Goal: Task Accomplishment & Management: Complete application form

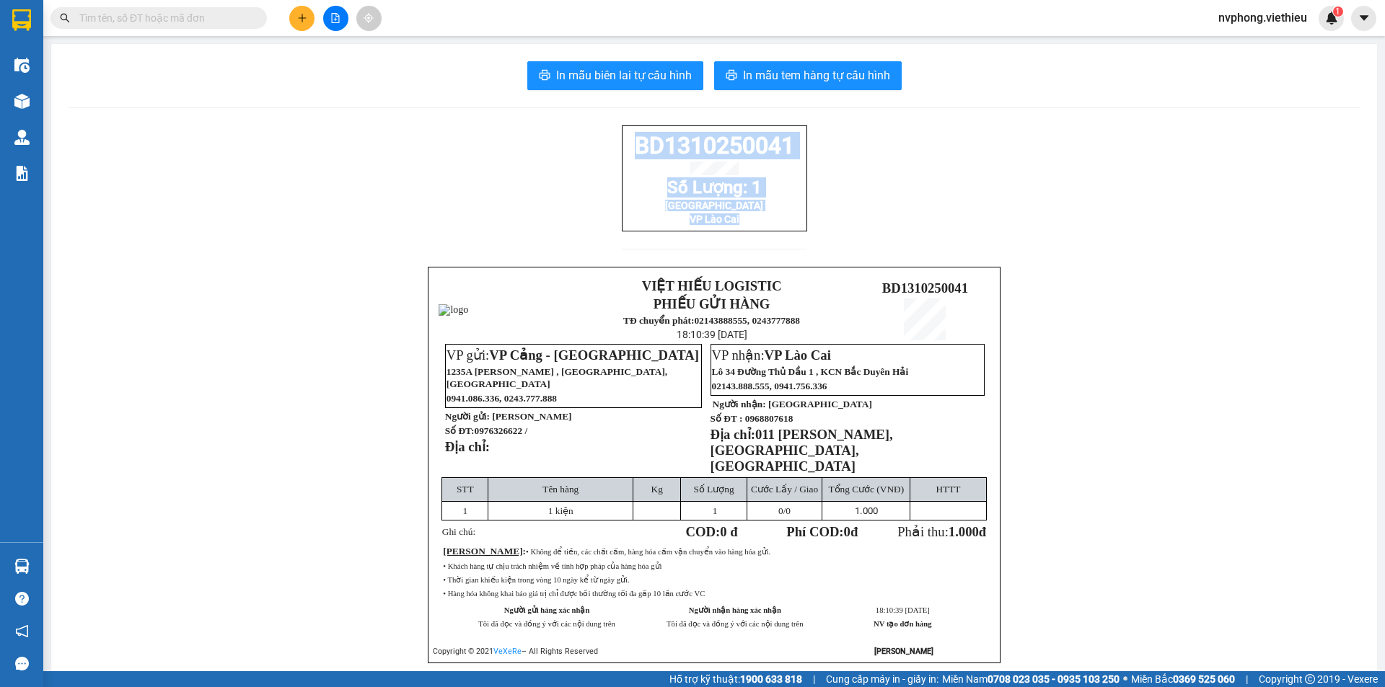
click at [297, 20] on icon "plus" at bounding box center [302, 18] width 10 height 10
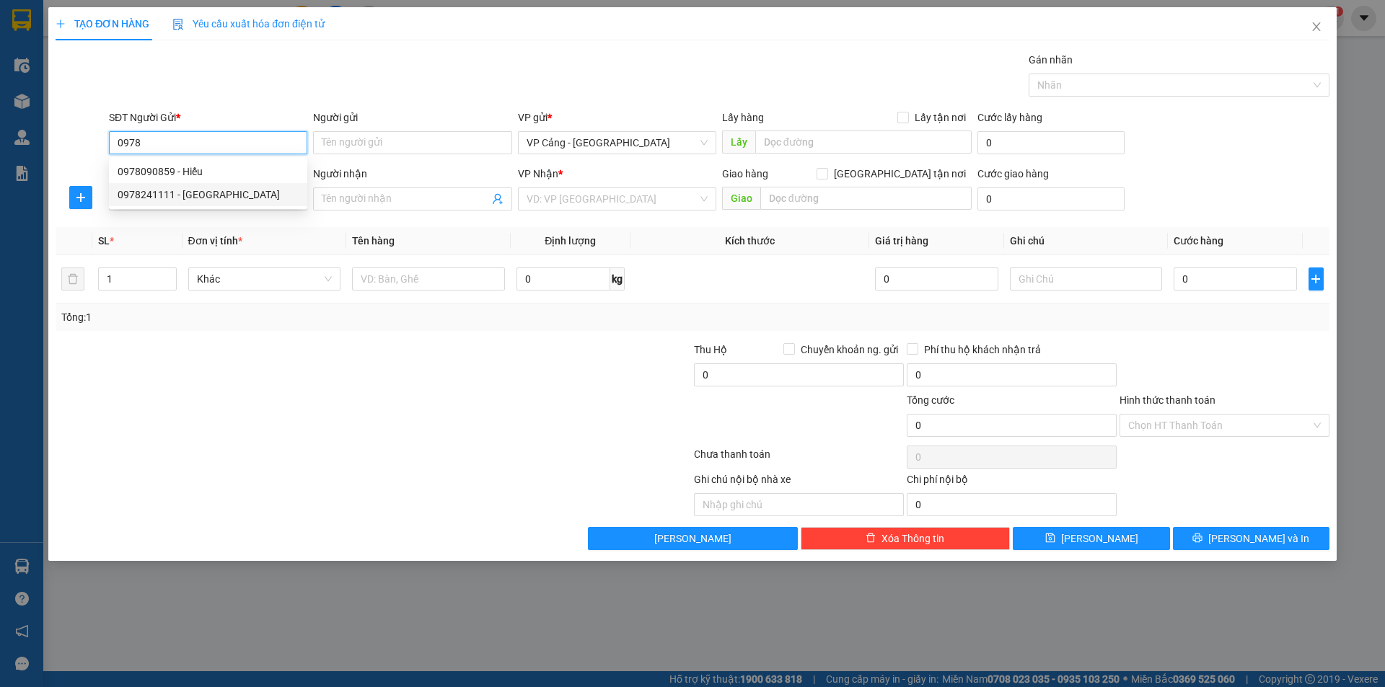
type input "0978"
click at [183, 377] on div at bounding box center [267, 367] width 426 height 50
click at [245, 199] on input "SĐT Người Nhận *" at bounding box center [208, 199] width 198 height 23
type input "0978699522"
click at [381, 201] on input "Người nhận" at bounding box center [405, 199] width 167 height 16
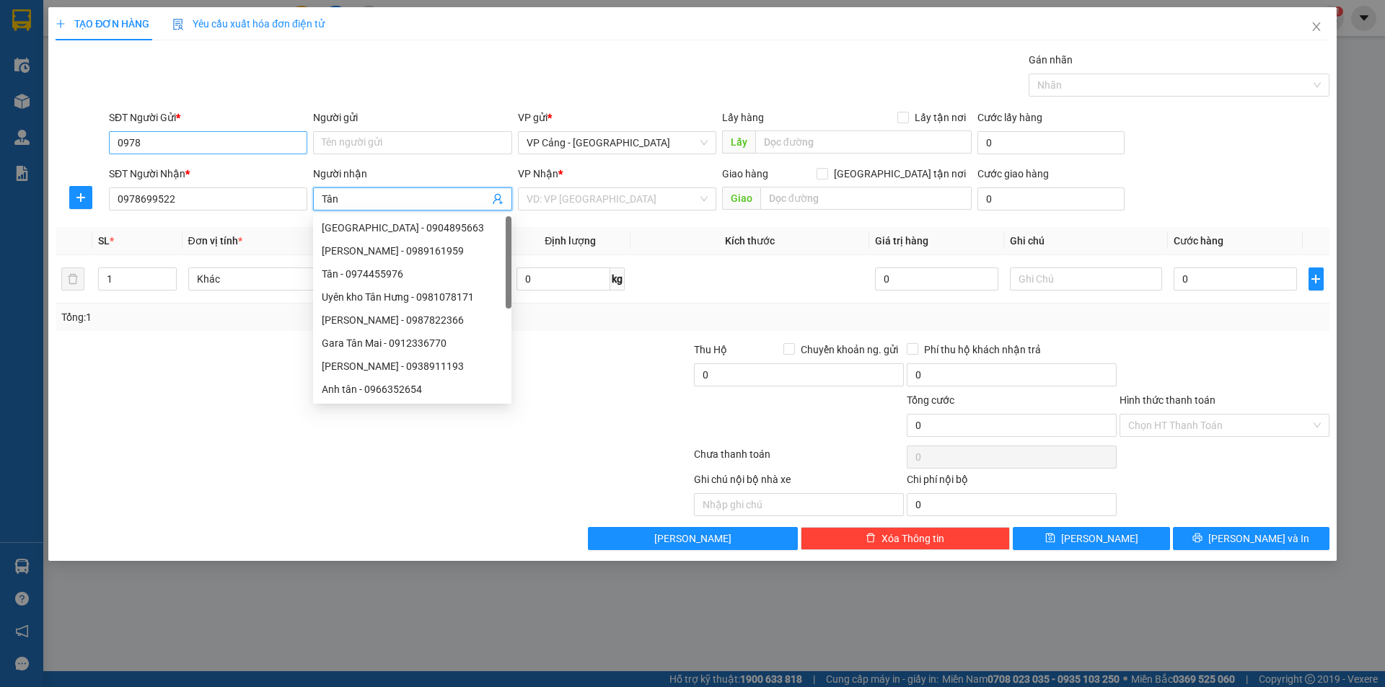
type input "Tân"
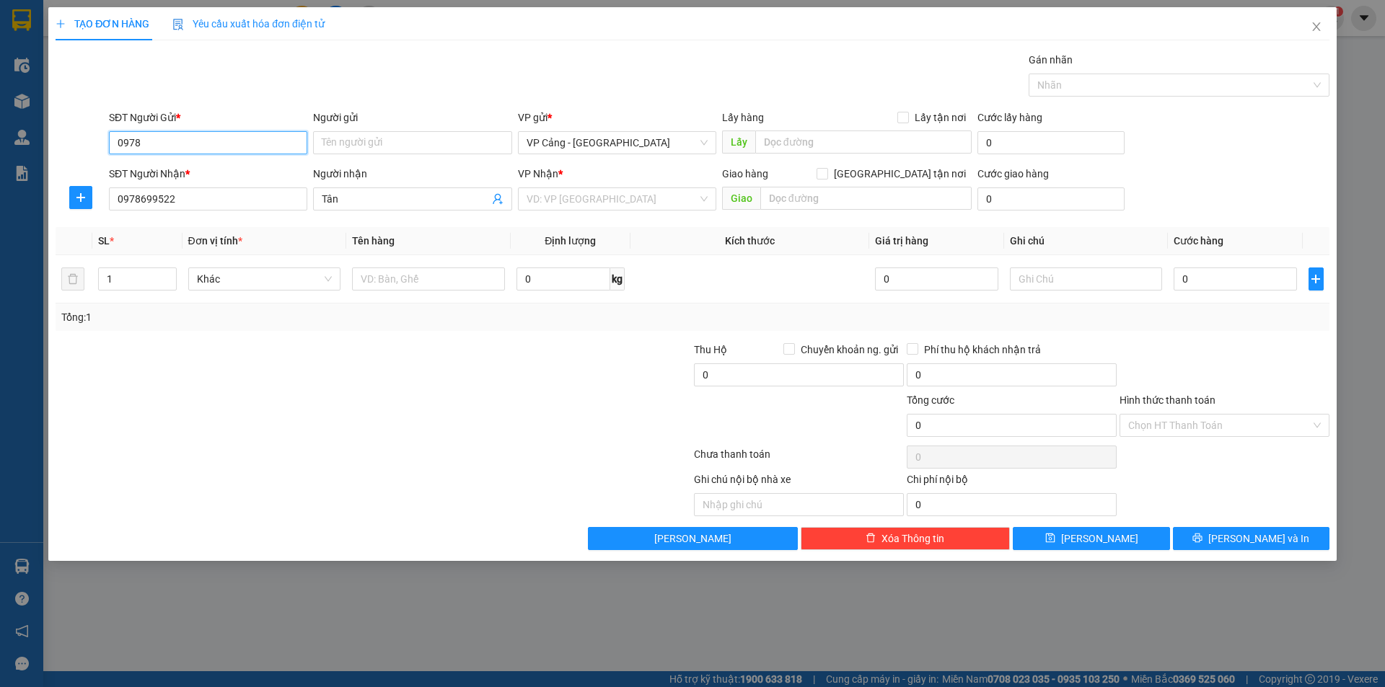
drag, startPoint x: 159, startPoint y: 144, endPoint x: 113, endPoint y: 140, distance: 45.6
click at [113, 140] on input "0978" at bounding box center [208, 142] width 198 height 23
click at [212, 197] on div "0352396796 - Bằng ([PERSON_NAME])" at bounding box center [208, 195] width 181 height 16
type input "0352396796"
type input "Bằng ([PERSON_NAME])"
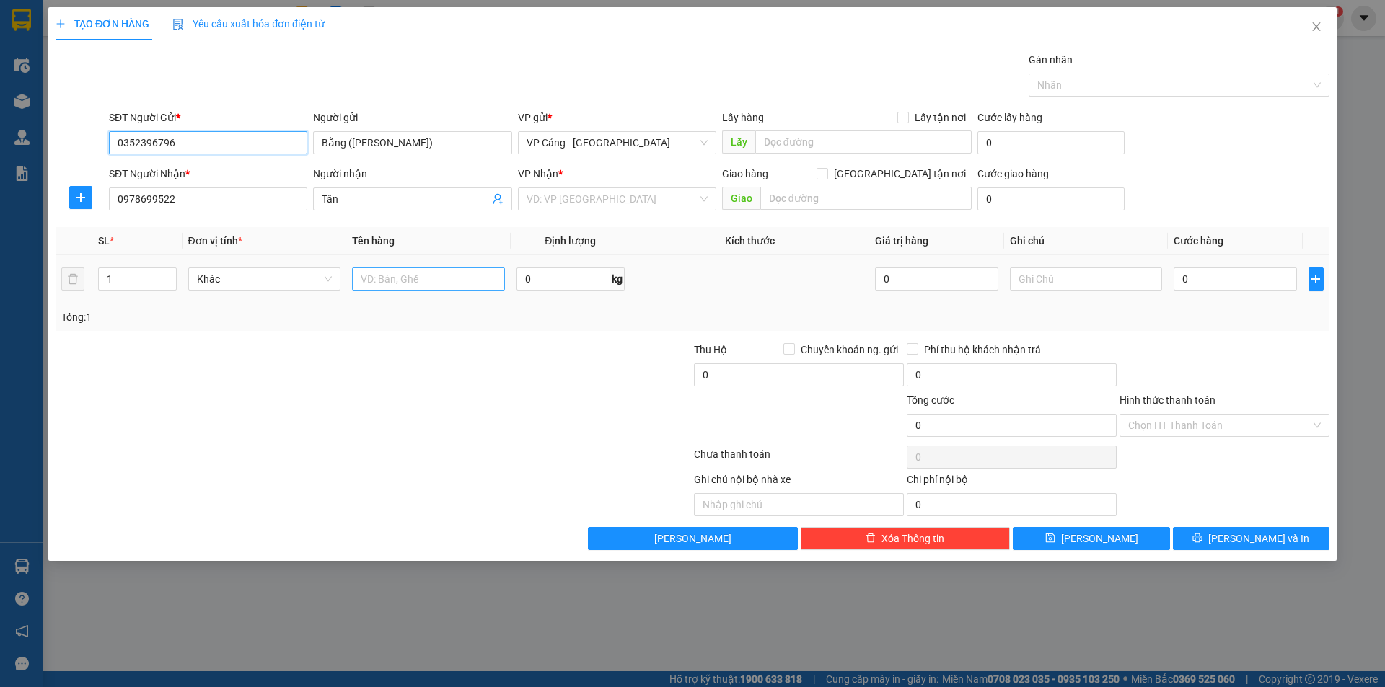
type input "0352396796"
click at [428, 283] on input "text" at bounding box center [428, 279] width 153 height 23
type input "1 cục sắt + 1 ống ti ô"
click at [124, 282] on input "1" at bounding box center [137, 279] width 76 height 22
type input "2"
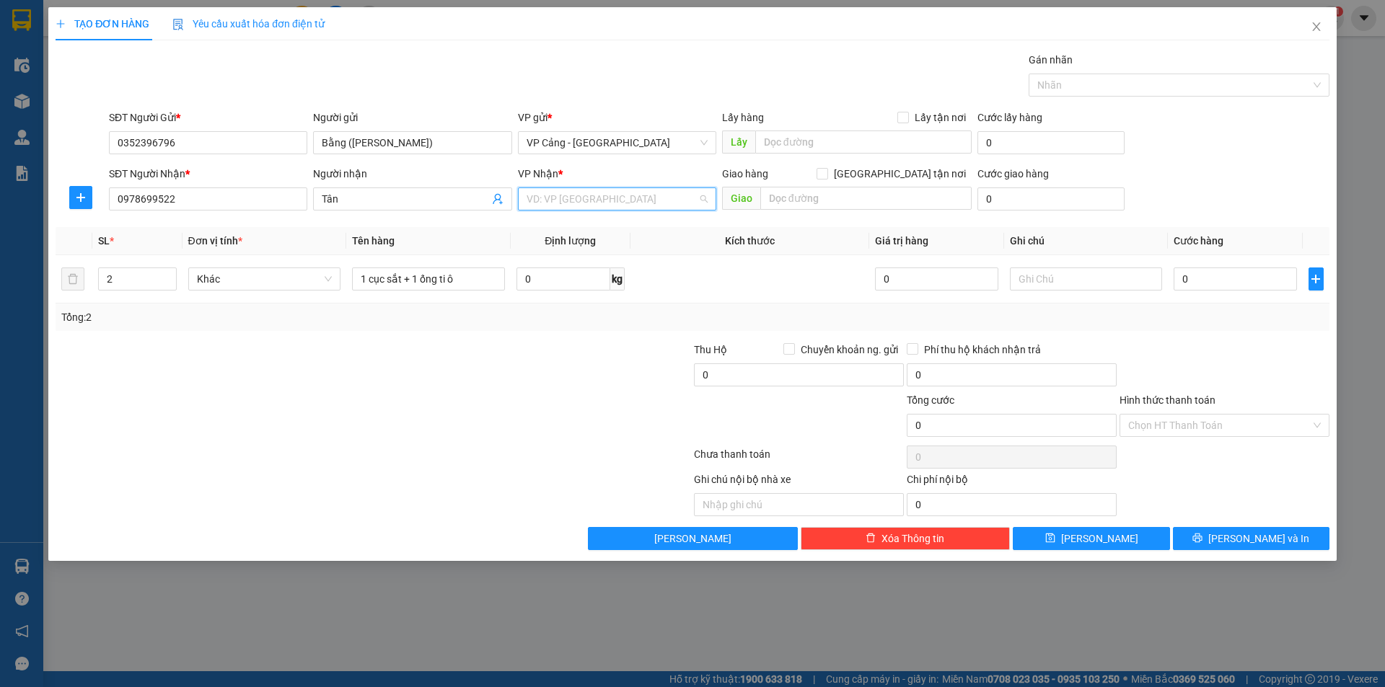
click at [560, 197] on input "search" at bounding box center [612, 199] width 171 height 22
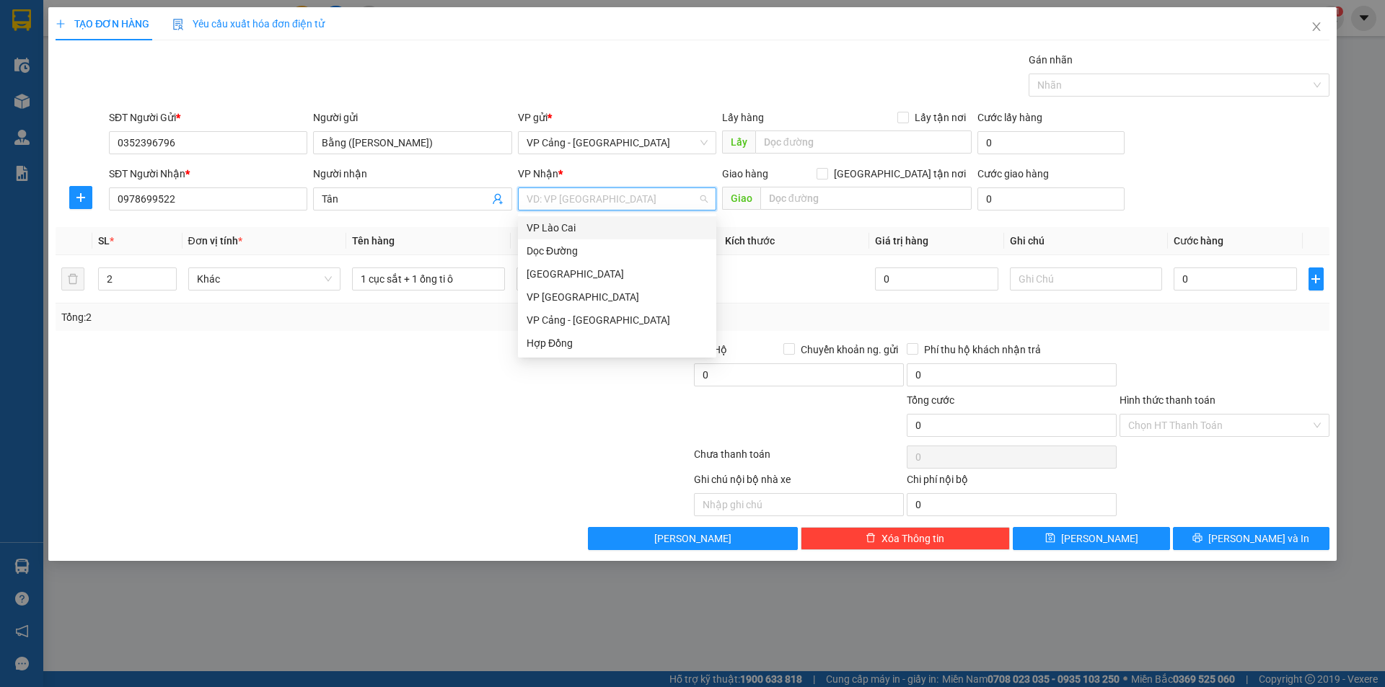
click at [559, 229] on div "VP Lào Cai" at bounding box center [617, 228] width 181 height 16
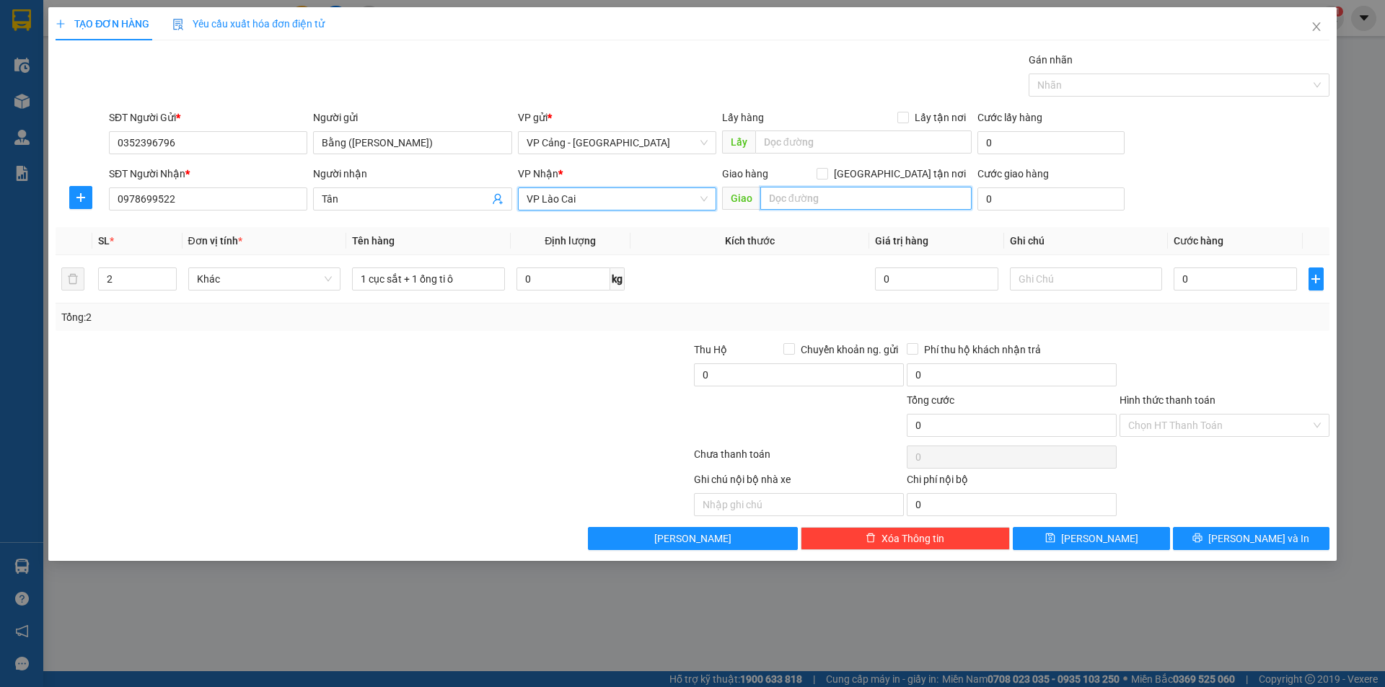
click at [806, 194] on input "text" at bounding box center [865, 198] width 211 height 23
type input "lào cai"
click at [827, 175] on input "[GEOGRAPHIC_DATA] tận nơi" at bounding box center [821, 173] width 10 height 10
checkbox input "true"
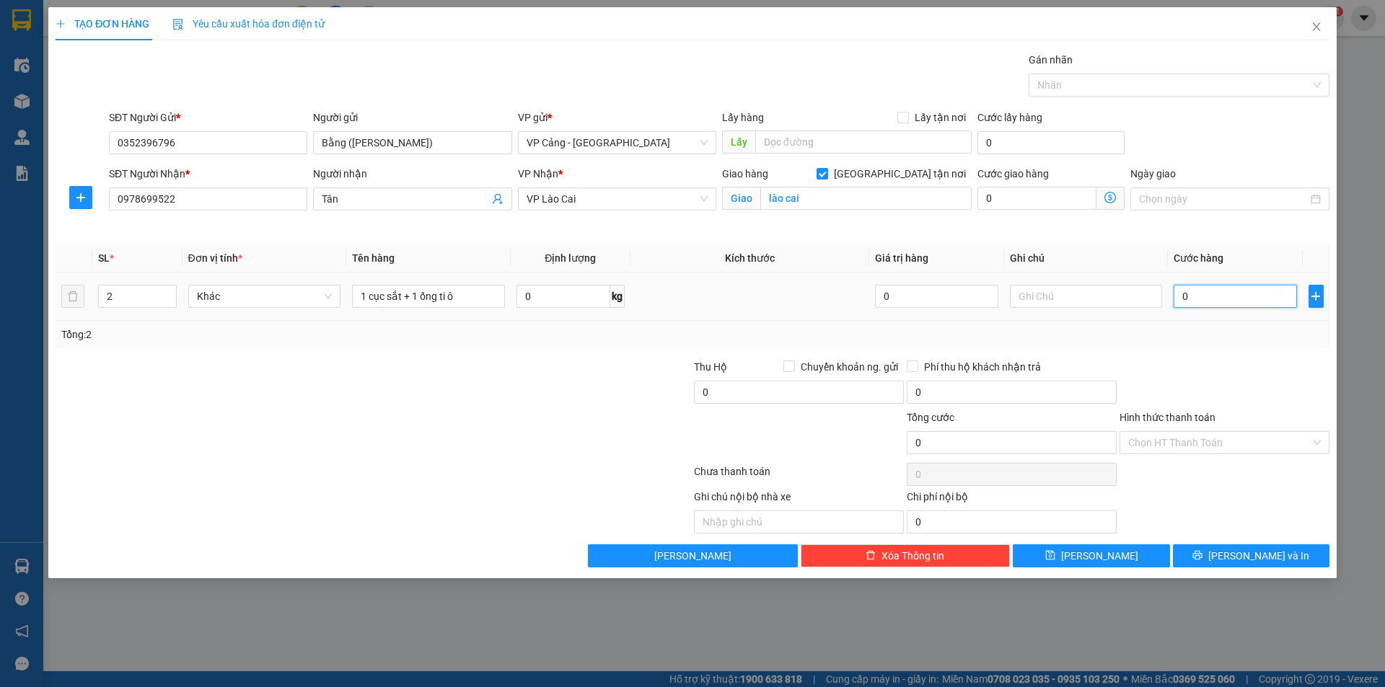
click at [1192, 289] on input "0" at bounding box center [1235, 296] width 123 height 23
type input "1"
type input "1.000"
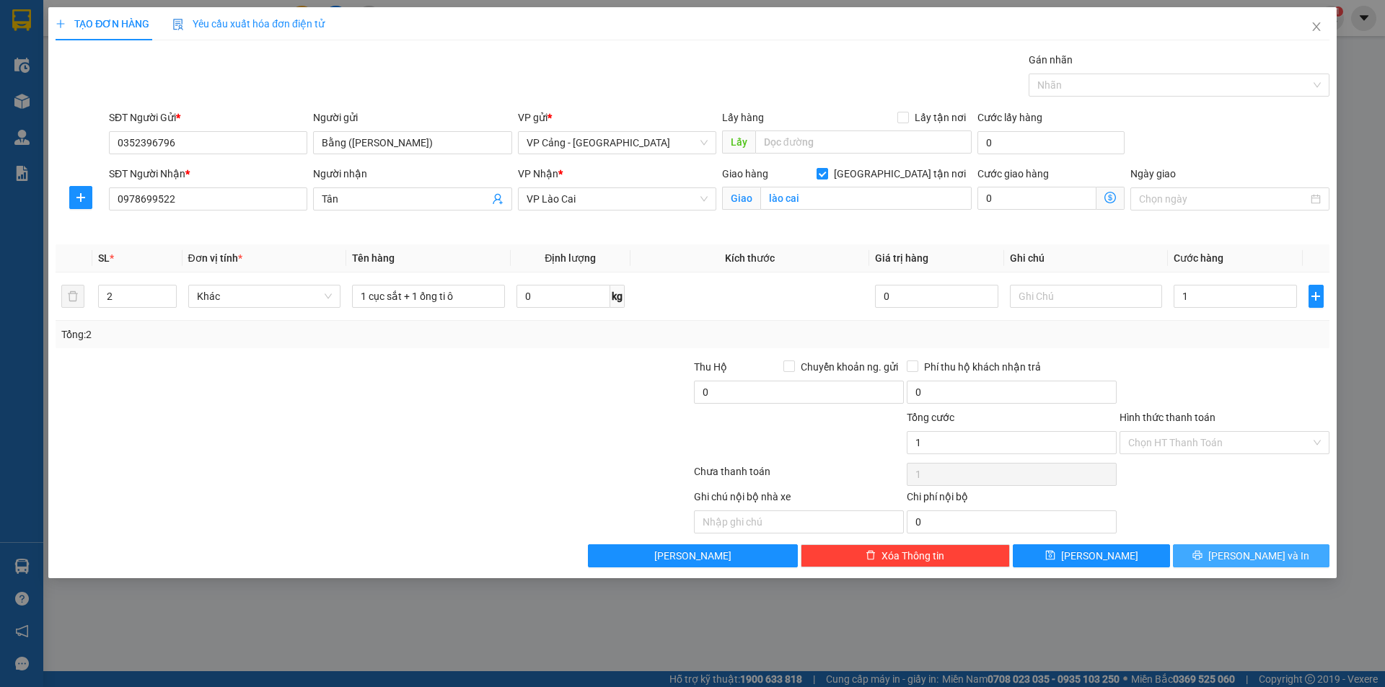
type input "1.000"
click at [1241, 551] on span "[PERSON_NAME] và In" at bounding box center [1258, 556] width 101 height 16
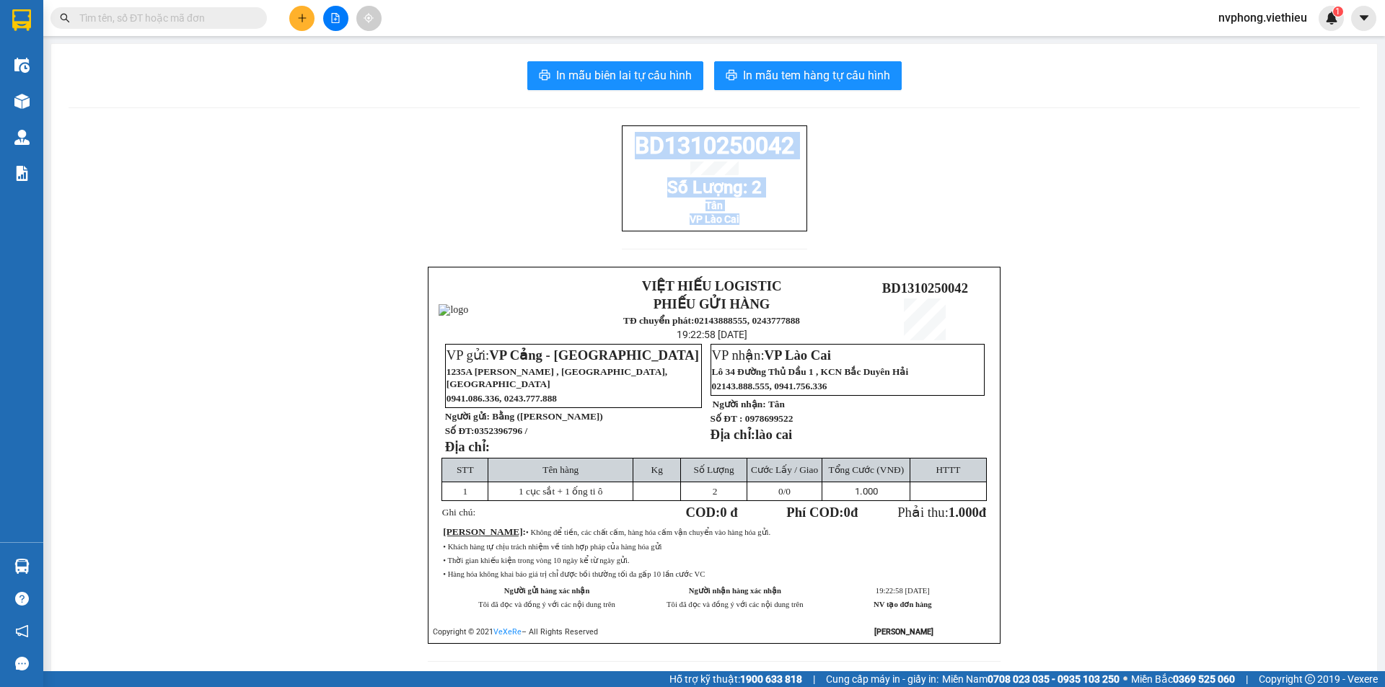
drag, startPoint x: 792, startPoint y: 231, endPoint x: 578, endPoint y: 151, distance: 228.4
click at [578, 151] on div "BD1310250042 Số Lượng: 2 Tân VP Lào Cai VIỆT HIẾU LOGISTIC PHIẾU GỬI HÀNG TĐ ch…" at bounding box center [714, 403] width 1291 height 554
copy div "BD1310250042 Số Lượng: 2 Tân VP Lào Cai"
